Goal: Check status: Check status

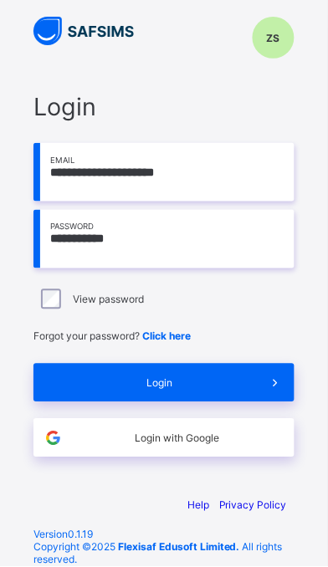
click at [188, 389] on div "Login" at bounding box center [163, 383] width 261 height 38
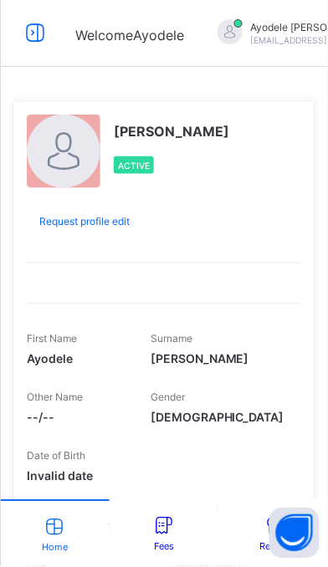
click at [31, 34] on icon at bounding box center [35, 33] width 28 height 24
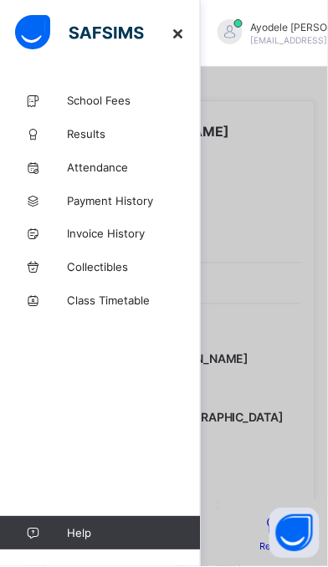
click at [79, 139] on span "Results" at bounding box center [134, 133] width 134 height 13
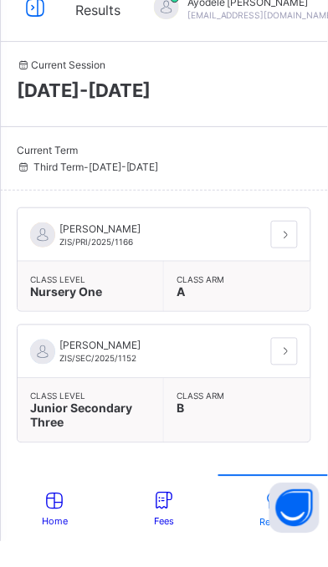
click at [176, 269] on div "[PERSON_NAME] ZIS/PRI/2025/1166" at bounding box center [150, 260] width 241 height 25
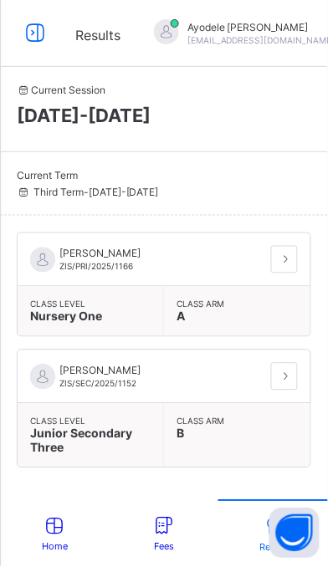
click at [130, 435] on span "Junior Secondary Three" at bounding box center [81, 441] width 102 height 28
click at [157, 382] on div "MARYAM BENEDICT ZIS/SEC/2025/1152" at bounding box center [150, 377] width 241 height 25
click at [284, 376] on icon at bounding box center [286, 377] width 14 height 13
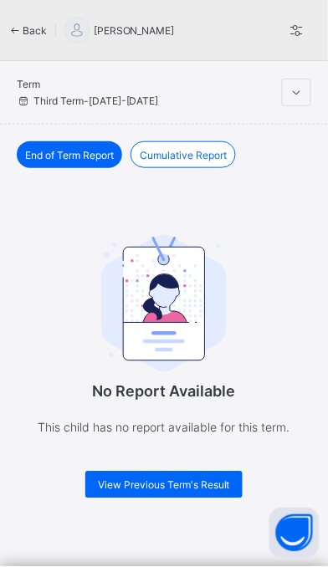
click at [161, 149] on span "Cumulative Report" at bounding box center [183, 155] width 87 height 13
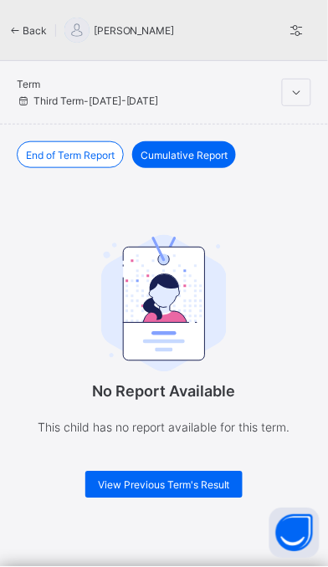
click at [32, 154] on span "End of Term Report" at bounding box center [70, 155] width 89 height 13
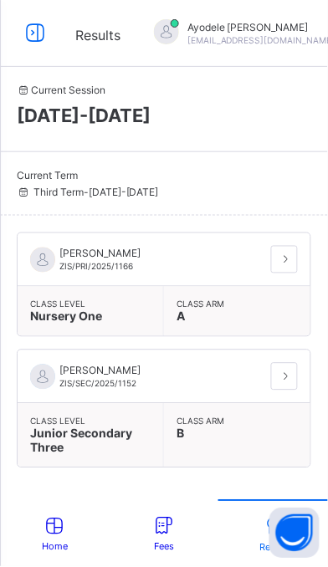
click at [216, 35] on span "[EMAIL_ADDRESS][DOMAIN_NAME]" at bounding box center [261, 40] width 148 height 10
click at [78, 33] on span "Results" at bounding box center [97, 35] width 45 height 17
click at [82, 44] on span "Results" at bounding box center [97, 34] width 45 height 22
click at [27, 28] on icon at bounding box center [35, 33] width 28 height 24
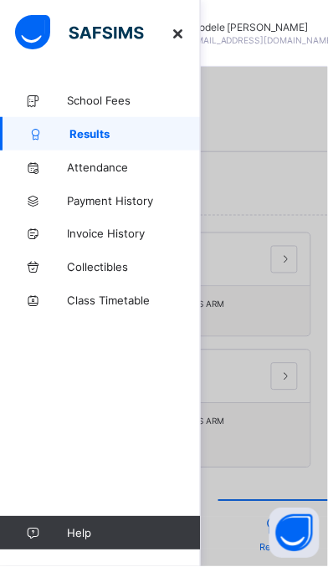
click at [73, 204] on span "Payment History" at bounding box center [134, 200] width 134 height 13
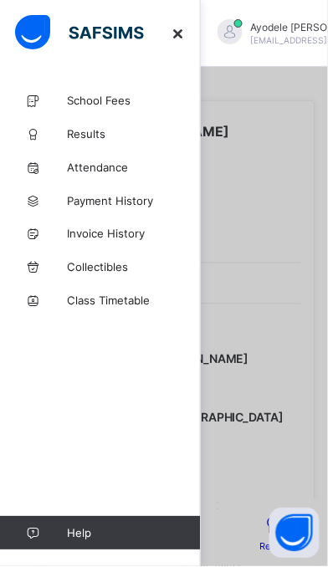
click at [84, 96] on span "School Fees" at bounding box center [134, 100] width 134 height 13
